Goal: Task Accomplishment & Management: Manage account settings

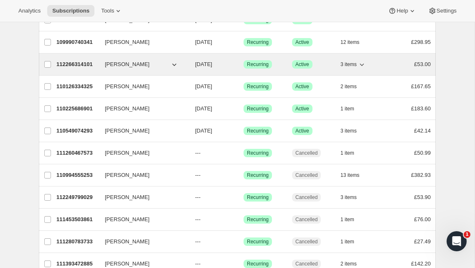
scroll to position [258, 0]
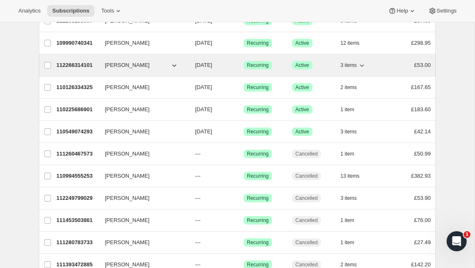
click at [121, 65] on span "[PERSON_NAME]" at bounding box center [127, 65] width 45 height 8
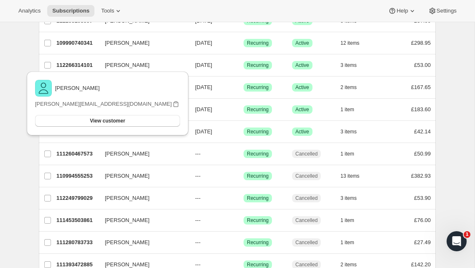
click at [24, 66] on div "Subscriptions. This page is ready Subscriptions Create subscription Bulk update…" at bounding box center [237, 65] width 474 height 603
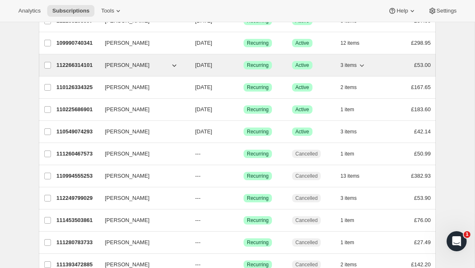
click at [75, 63] on p "112266314101" at bounding box center [77, 65] width 42 height 8
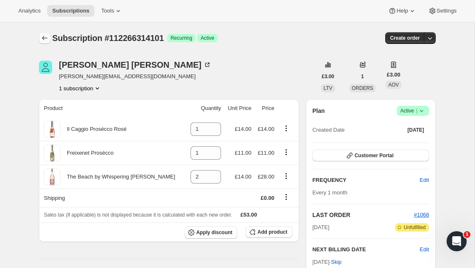
click at [40, 35] on button "Subscriptions" at bounding box center [45, 38] width 12 height 12
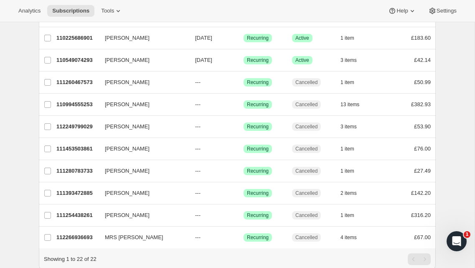
scroll to position [357, 0]
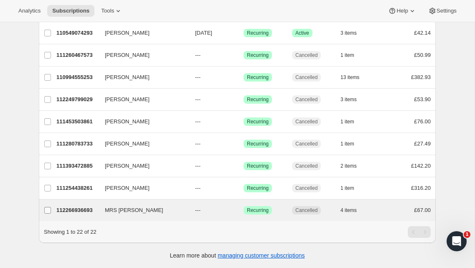
click at [48, 210] on input "MRS [PERSON_NAME]" at bounding box center [47, 210] width 7 height 7
click at [45, 213] on input "MRS [PERSON_NAME]" at bounding box center [47, 210] width 7 height 7
checkbox input "false"
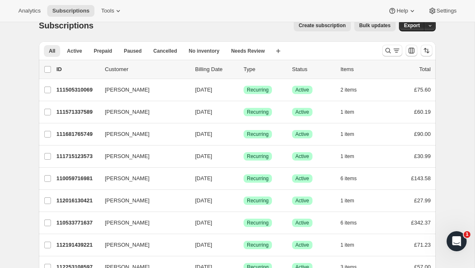
scroll to position [0, 0]
